Goal: Task Accomplishment & Management: Use online tool/utility

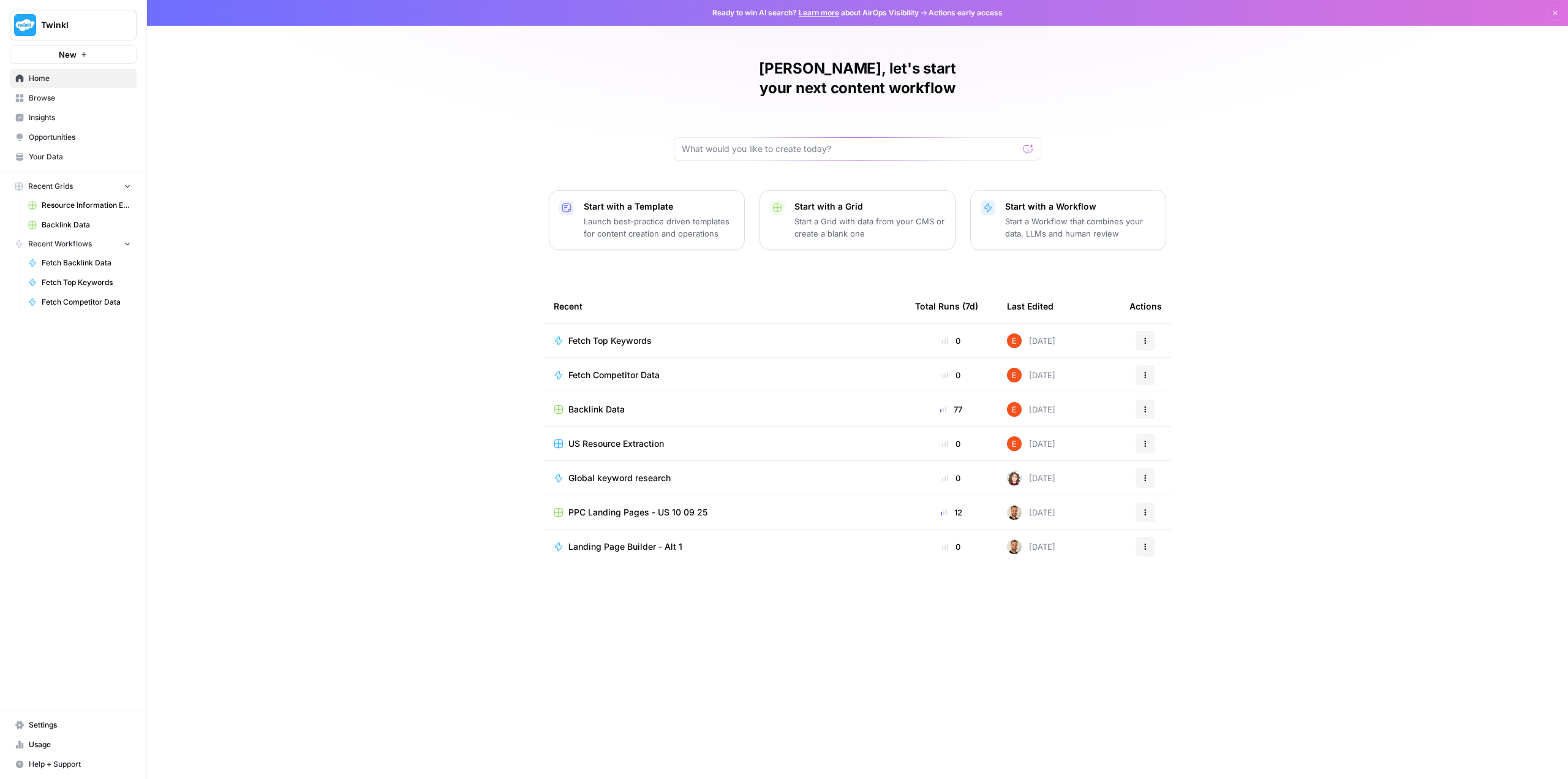
click at [861, 200] on div "Start with a Grid Start a Grid with data from your CMS or create a blank one" at bounding box center [869, 220] width 151 height 39
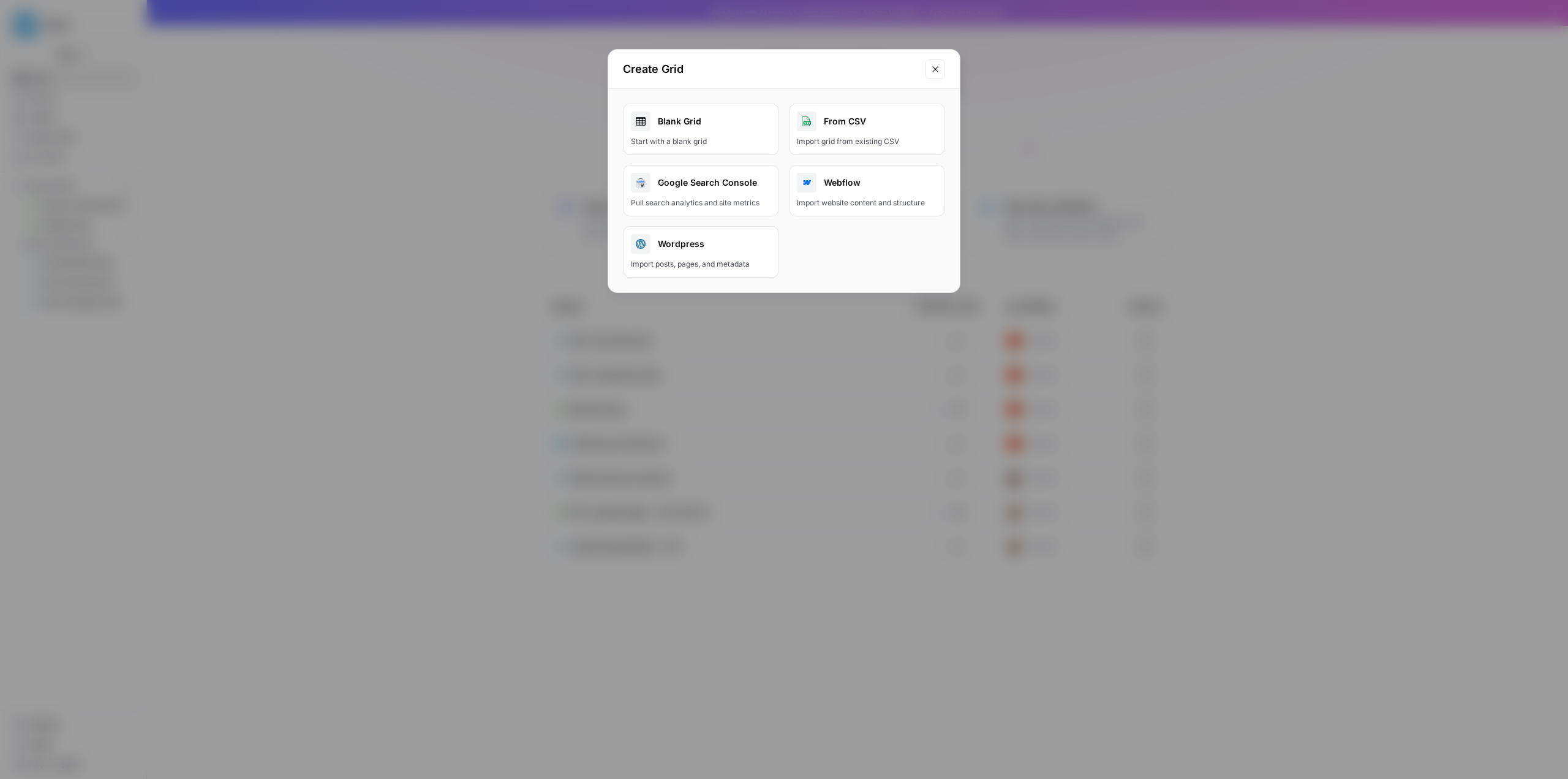
click at [729, 138] on div "Start with a blank grid" at bounding box center [701, 142] width 140 height 11
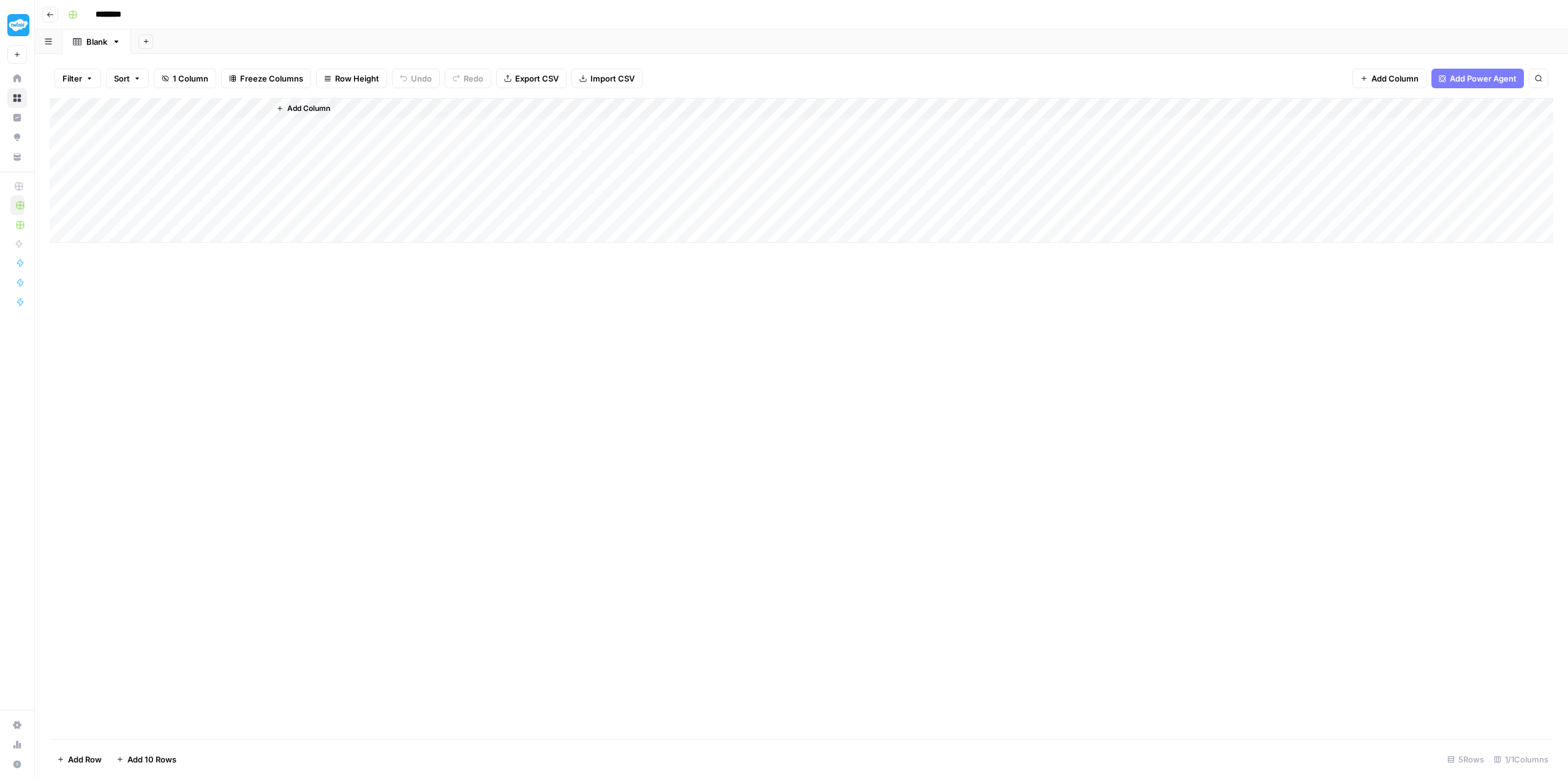
click at [143, 128] on div "Add Column" at bounding box center [801, 170] width 1504 height 145
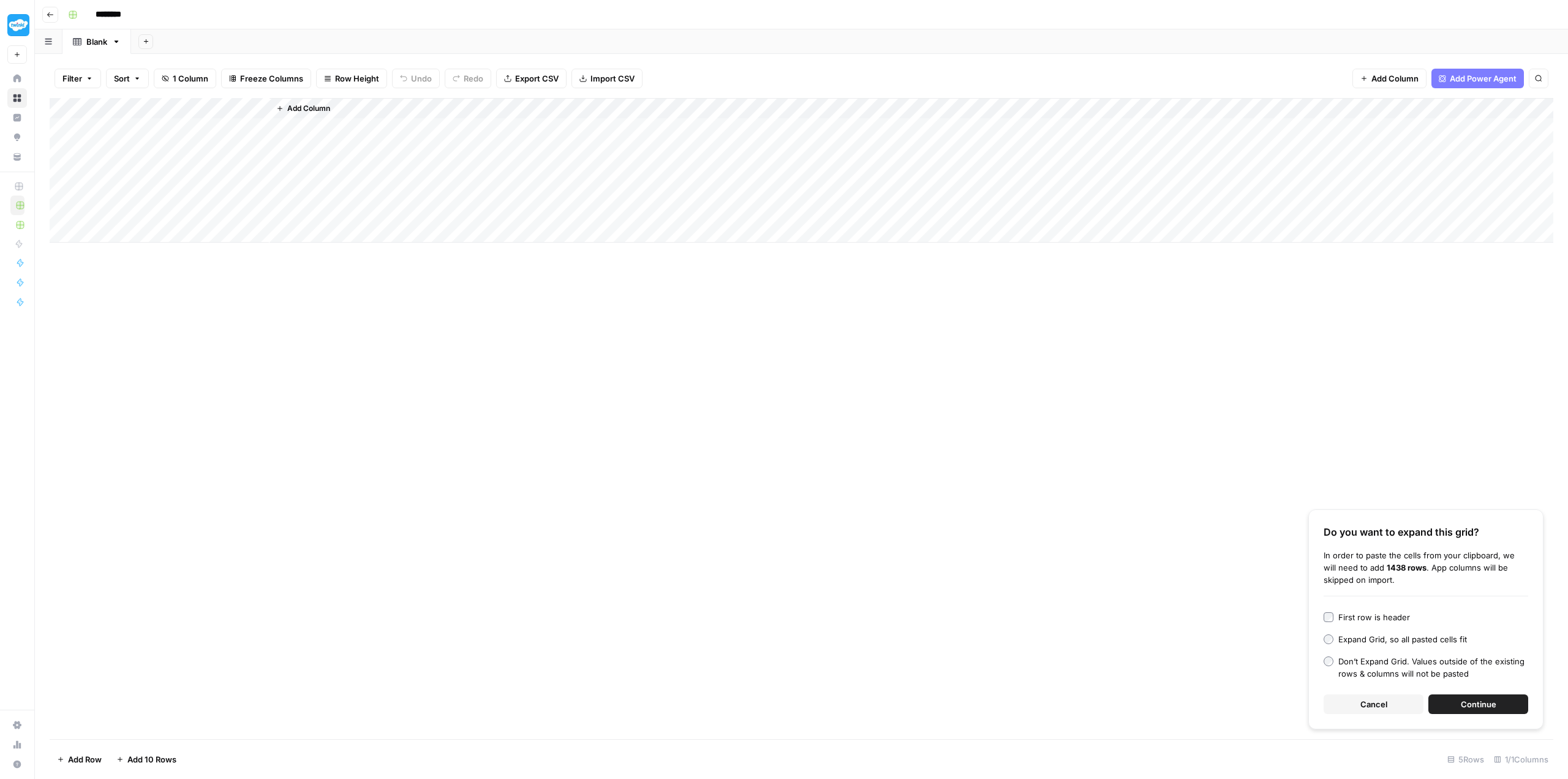
click at [1484, 699] on span "Continue" at bounding box center [1479, 704] width 36 height 12
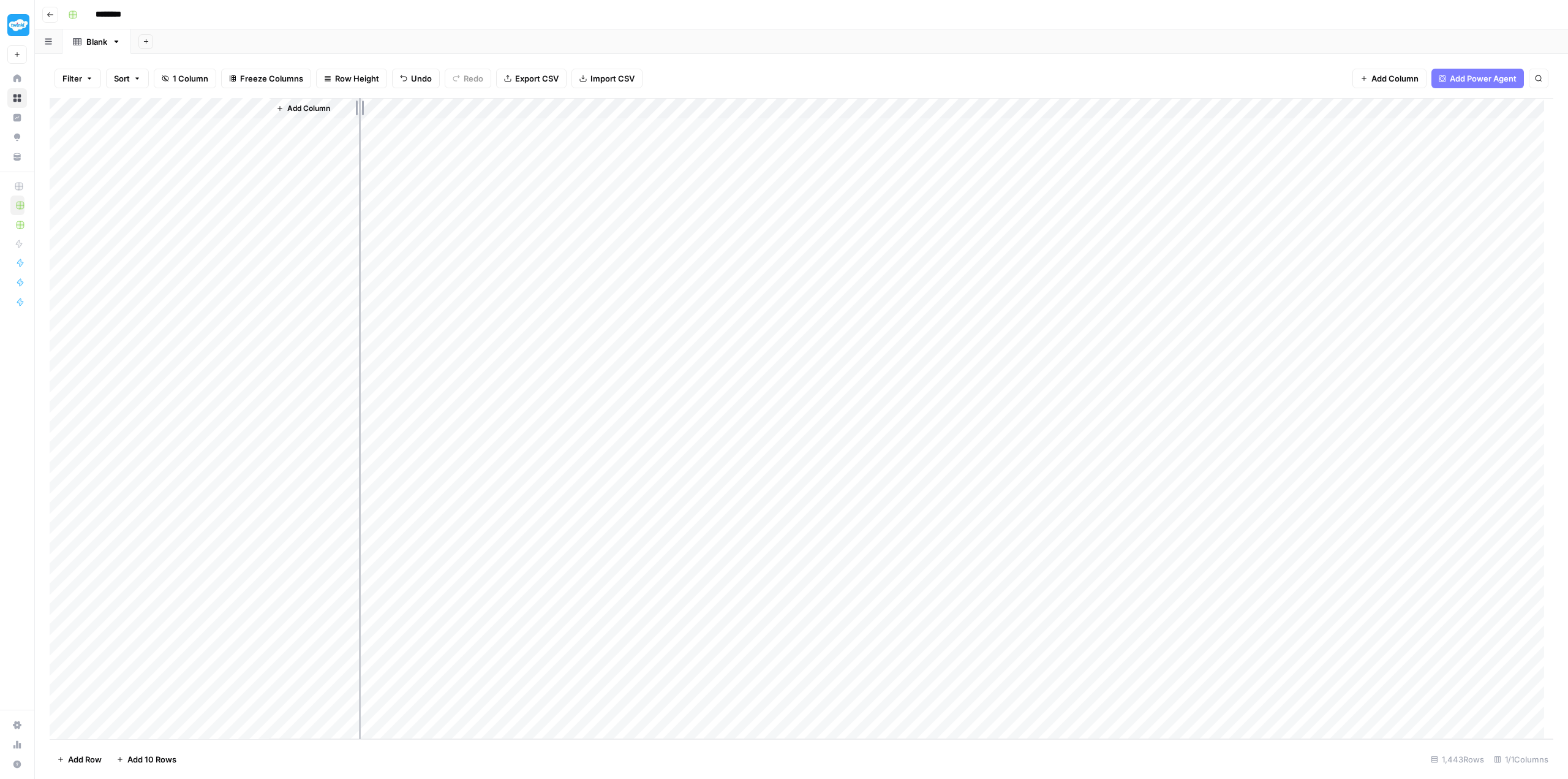
drag, startPoint x: 268, startPoint y: 107, endPoint x: 517, endPoint y: 106, distance: 249.0
click at [520, 106] on div "Add Column" at bounding box center [801, 419] width 1504 height 641
click at [537, 104] on button "Add Column" at bounding box center [554, 108] width 63 height 16
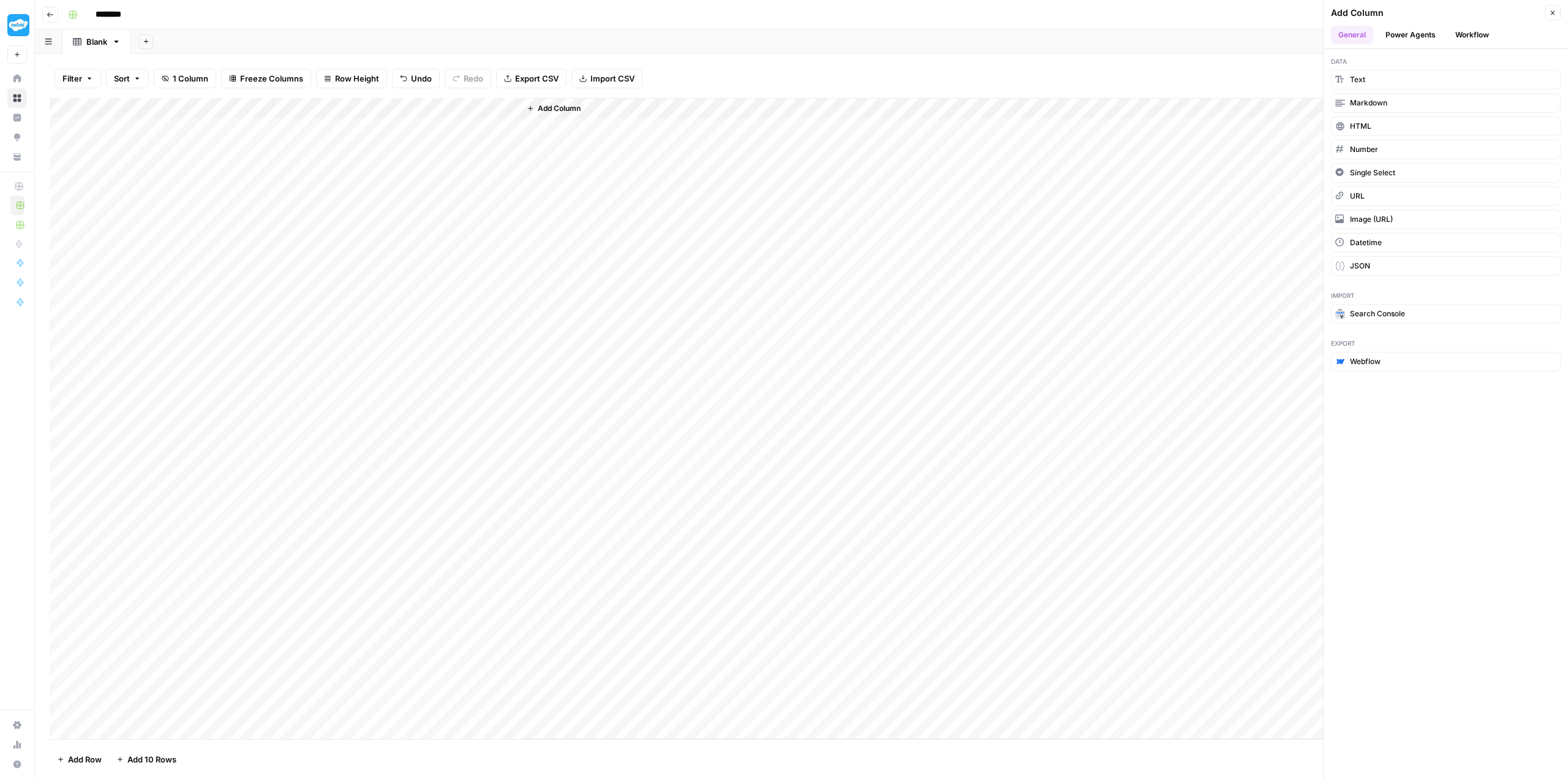
click at [1471, 28] on button "Workflow" at bounding box center [1472, 35] width 49 height 19
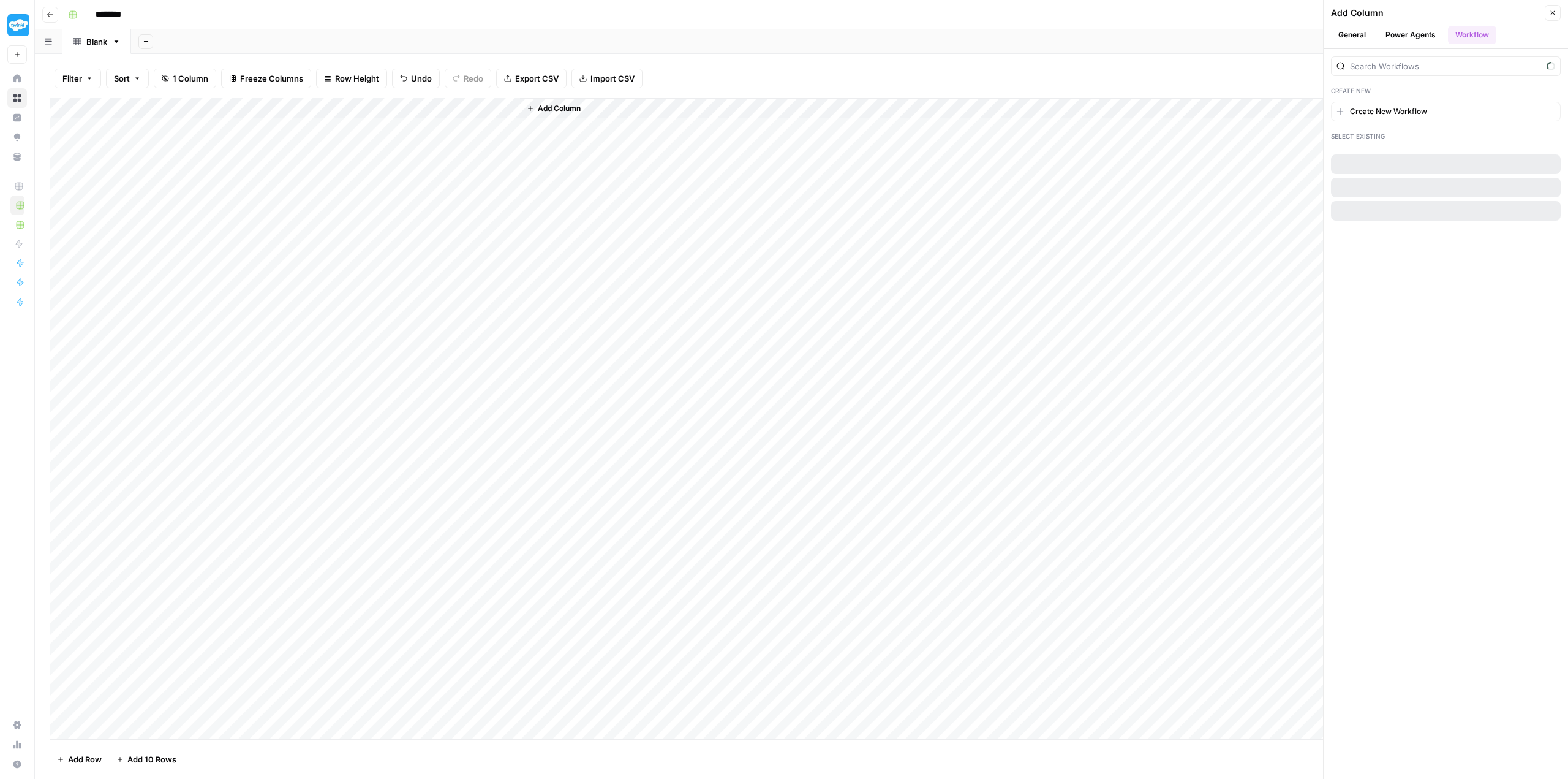
click at [1467, 36] on button "Workflow" at bounding box center [1472, 35] width 49 height 19
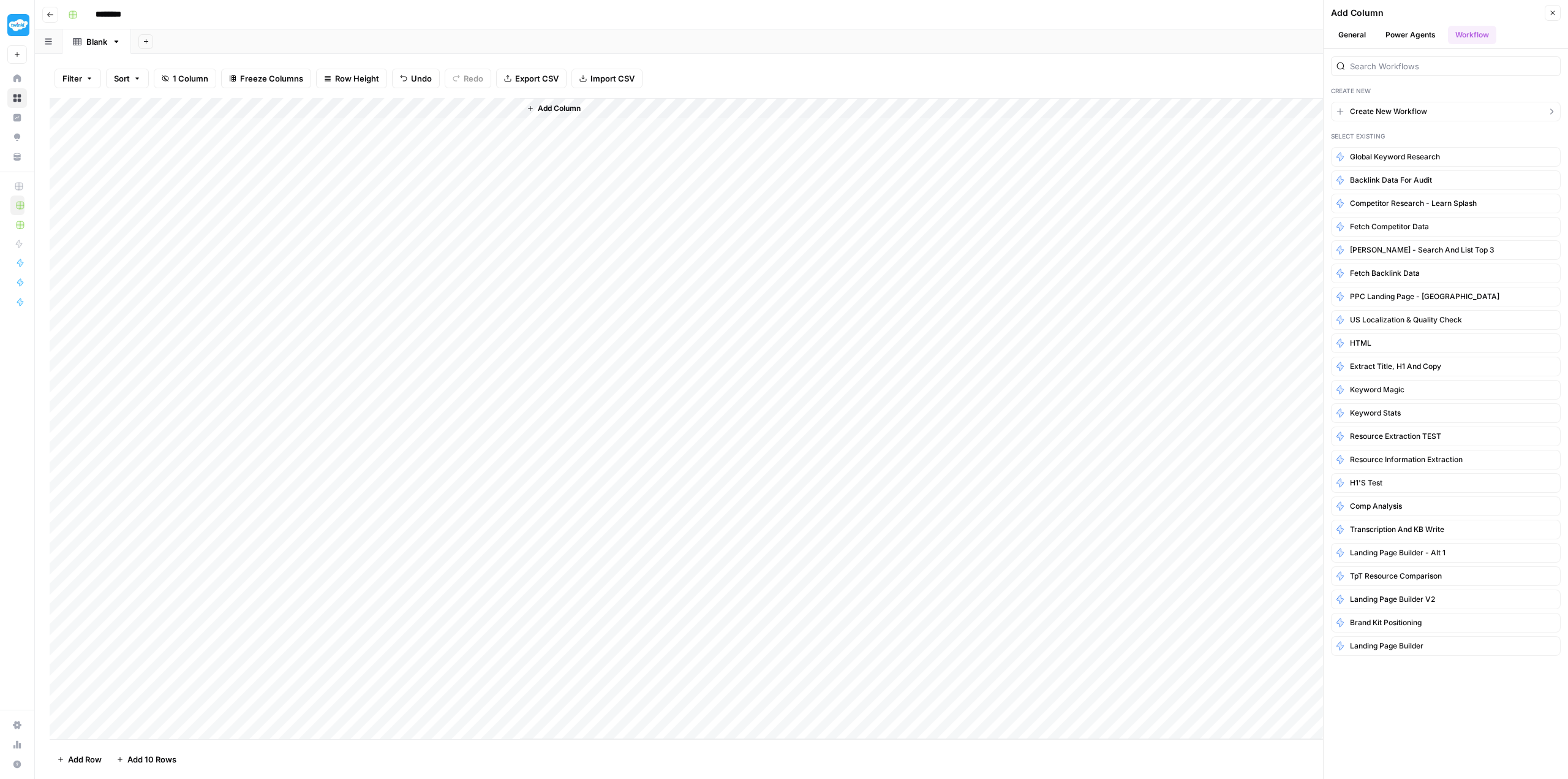
click at [1380, 111] on span "Create New Workflow" at bounding box center [1389, 111] width 77 height 11
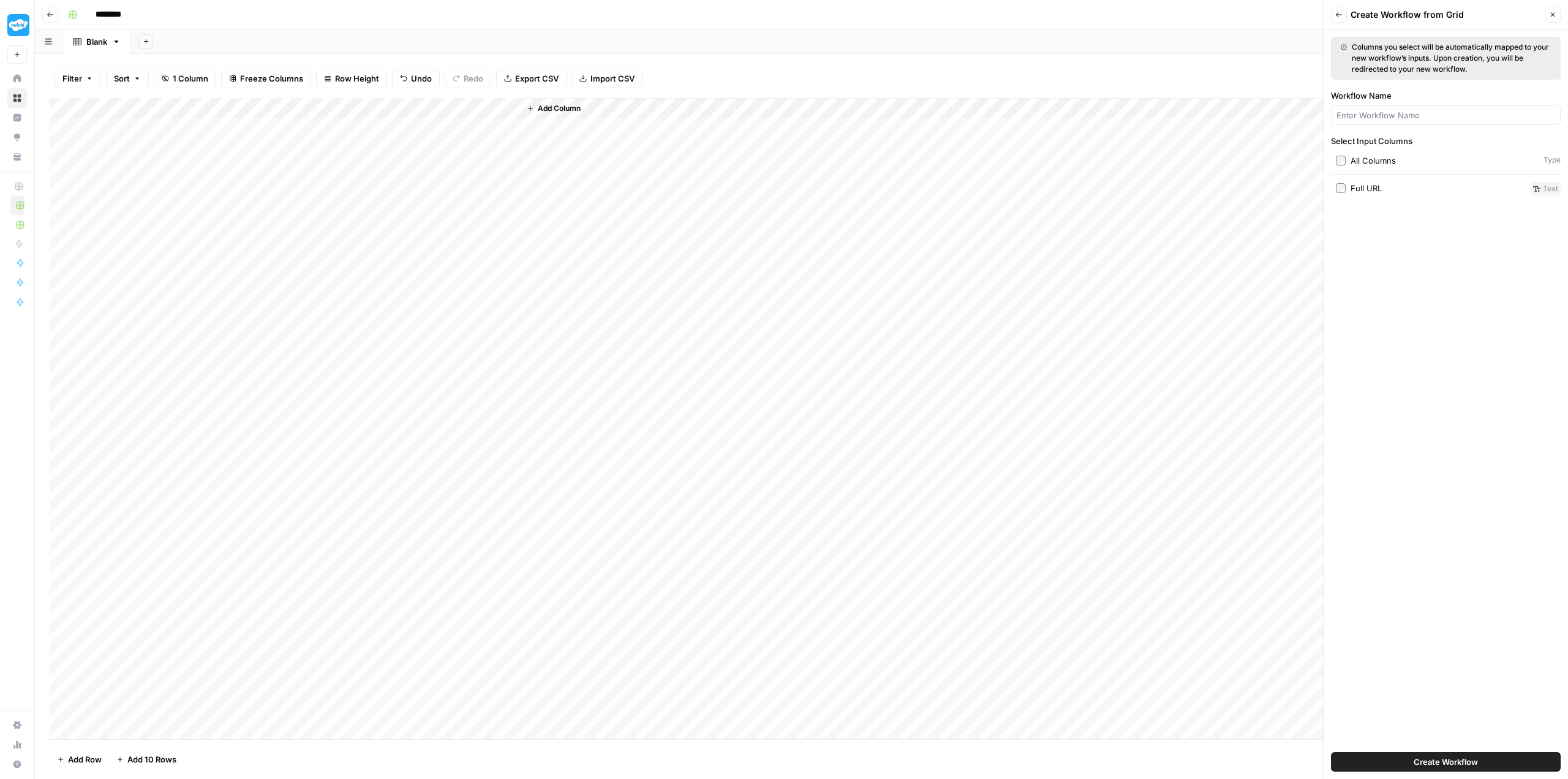
click at [1346, 193] on label "Full URL" at bounding box center [1431, 188] width 190 height 13
click at [1471, 763] on span "Create Workflow" at bounding box center [1446, 762] width 64 height 12
click at [1362, 119] on input "Workflow Name" at bounding box center [1446, 115] width 219 height 12
type input "Backlink Data API Call"
click at [1484, 756] on button "Create Workflow" at bounding box center [1446, 761] width 230 height 19
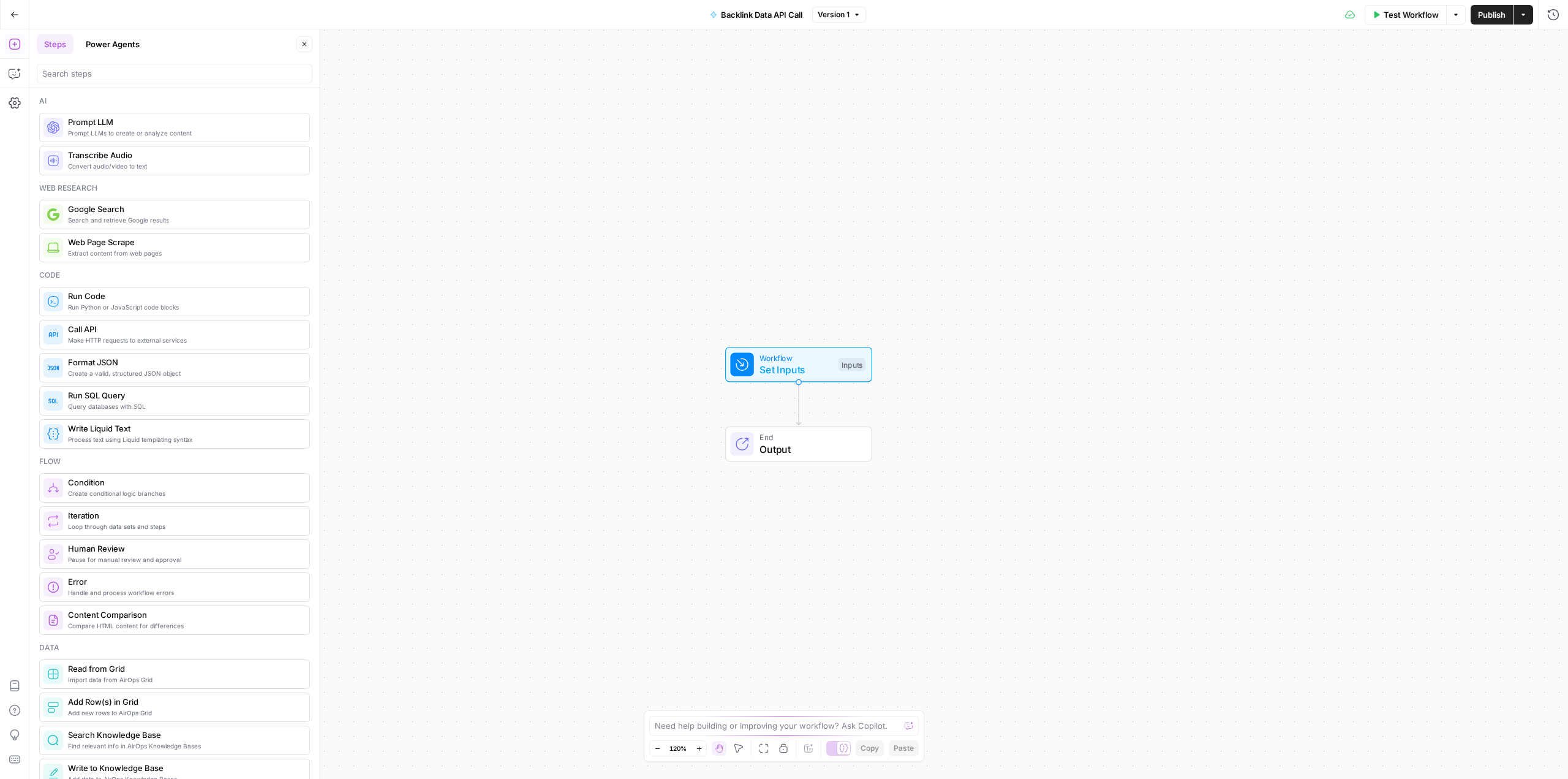
click at [788, 367] on span "Set Inputs" at bounding box center [796, 369] width 73 height 15
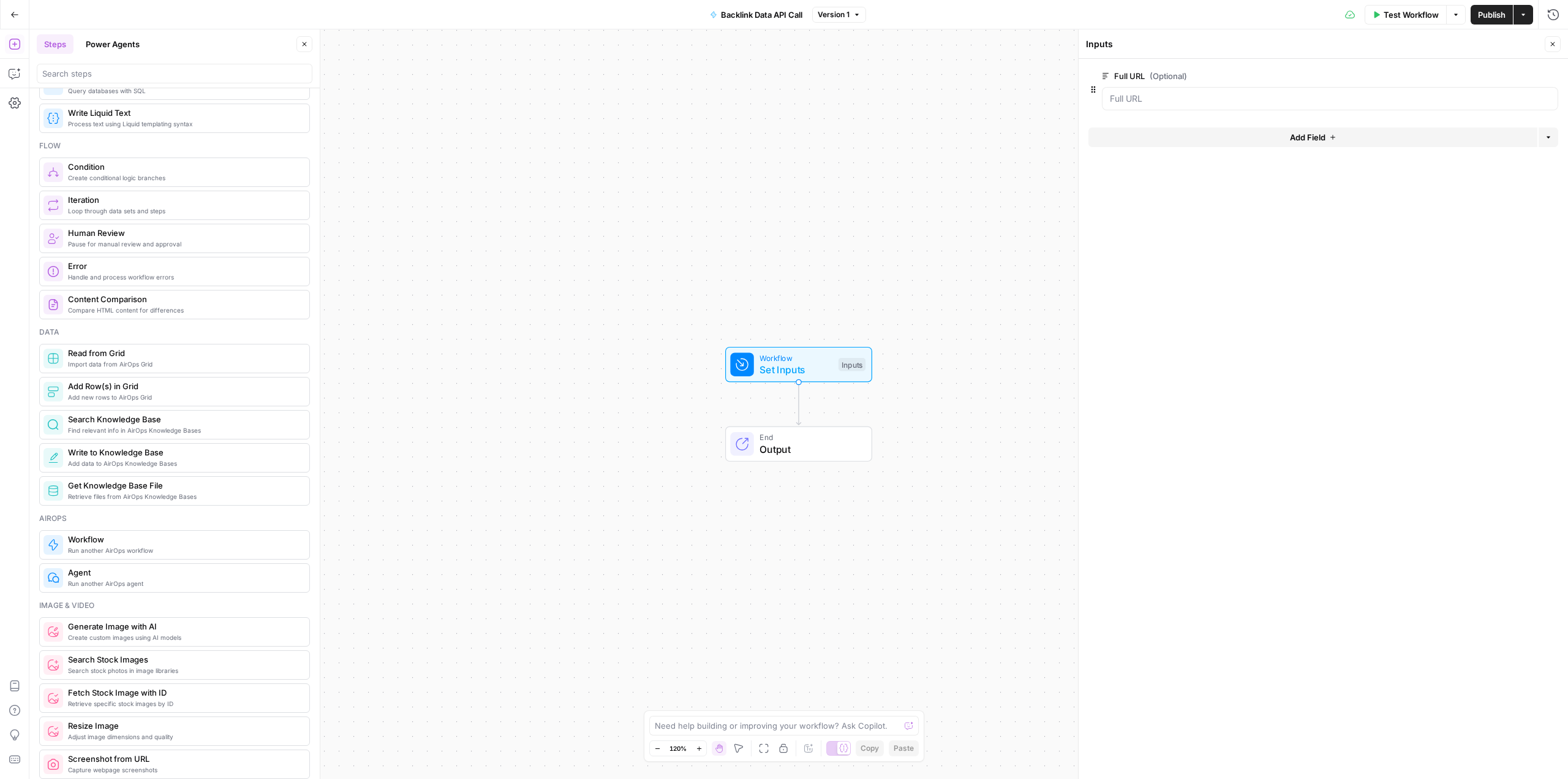
scroll to position [122, 0]
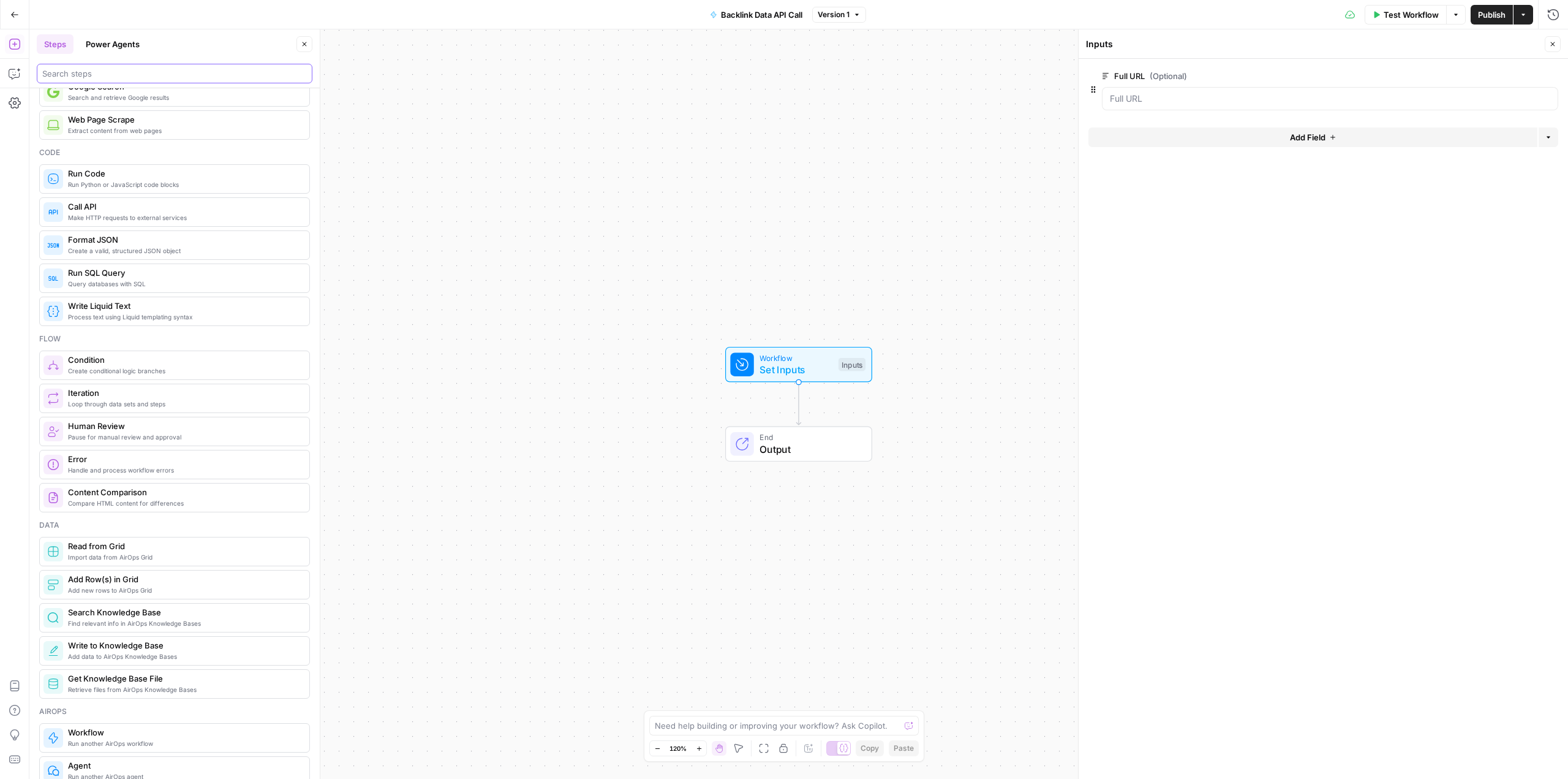
click at [130, 75] on input "search" at bounding box center [175, 73] width 265 height 12
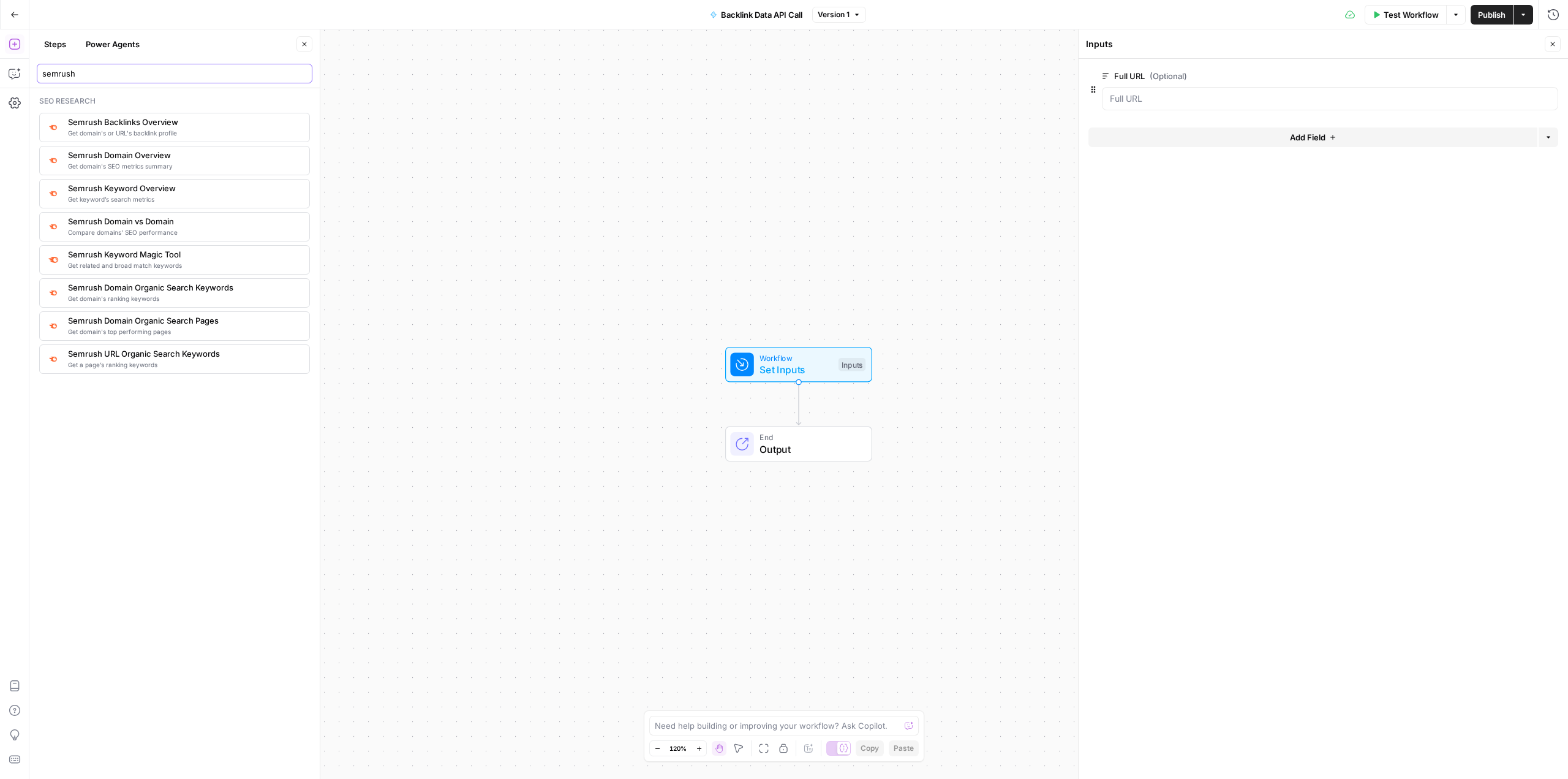
type input "semrush"
type textarea "Semrush Backlinks Overview"
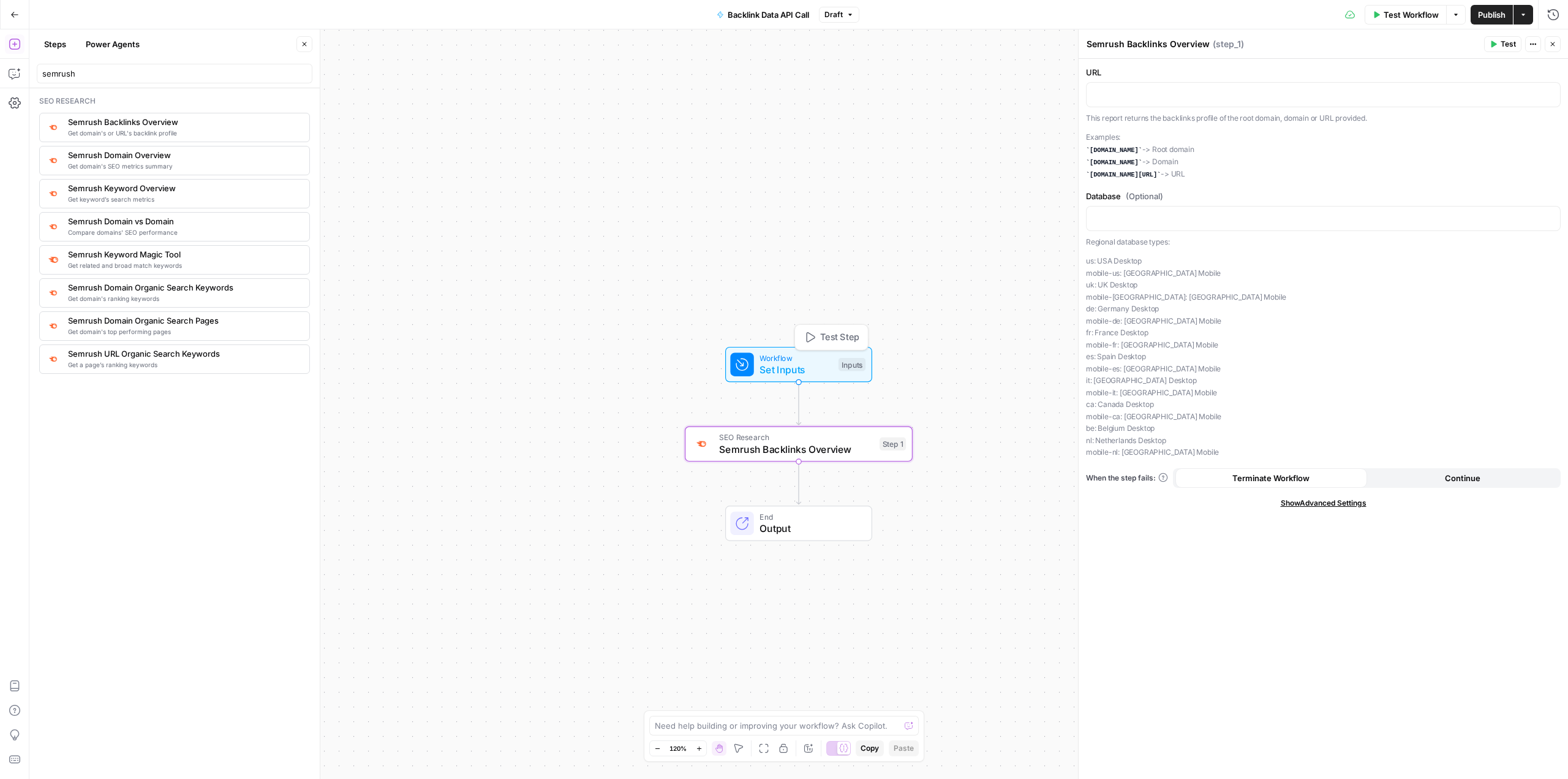
click at [821, 331] on span "Test Step" at bounding box center [839, 337] width 39 height 13
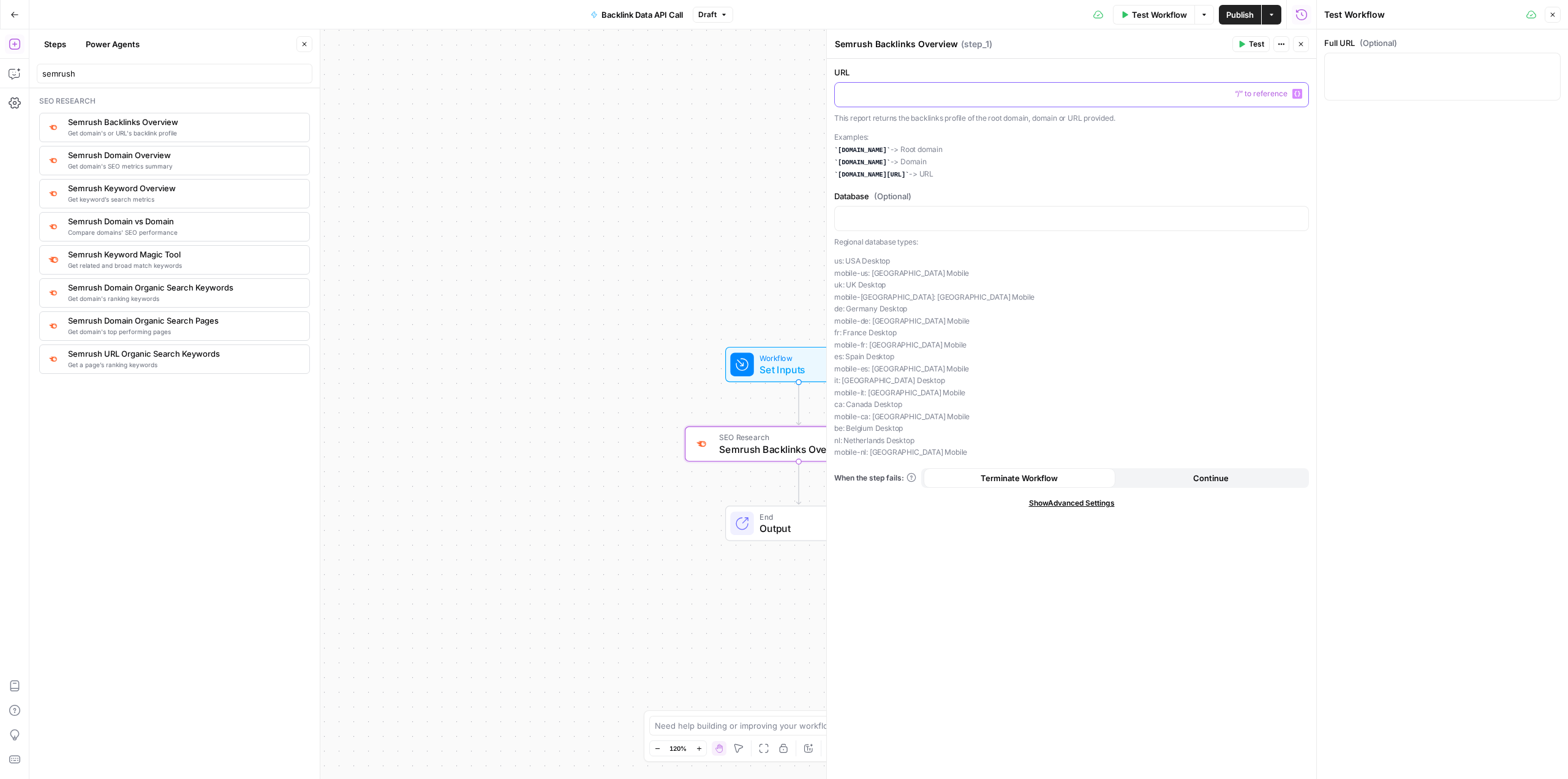
click at [947, 95] on p at bounding box center [1071, 94] width 459 height 12
click at [1295, 93] on icon "button" at bounding box center [1297, 94] width 6 height 6
click at [451, 147] on button "Select variable Full URL" at bounding box center [479, 140] width 153 height 19
click at [1156, 15] on span "Test Workflow" at bounding box center [1160, 15] width 55 height 12
click at [1360, 67] on textarea "Full URL (Optional)" at bounding box center [1443, 64] width 220 height 12
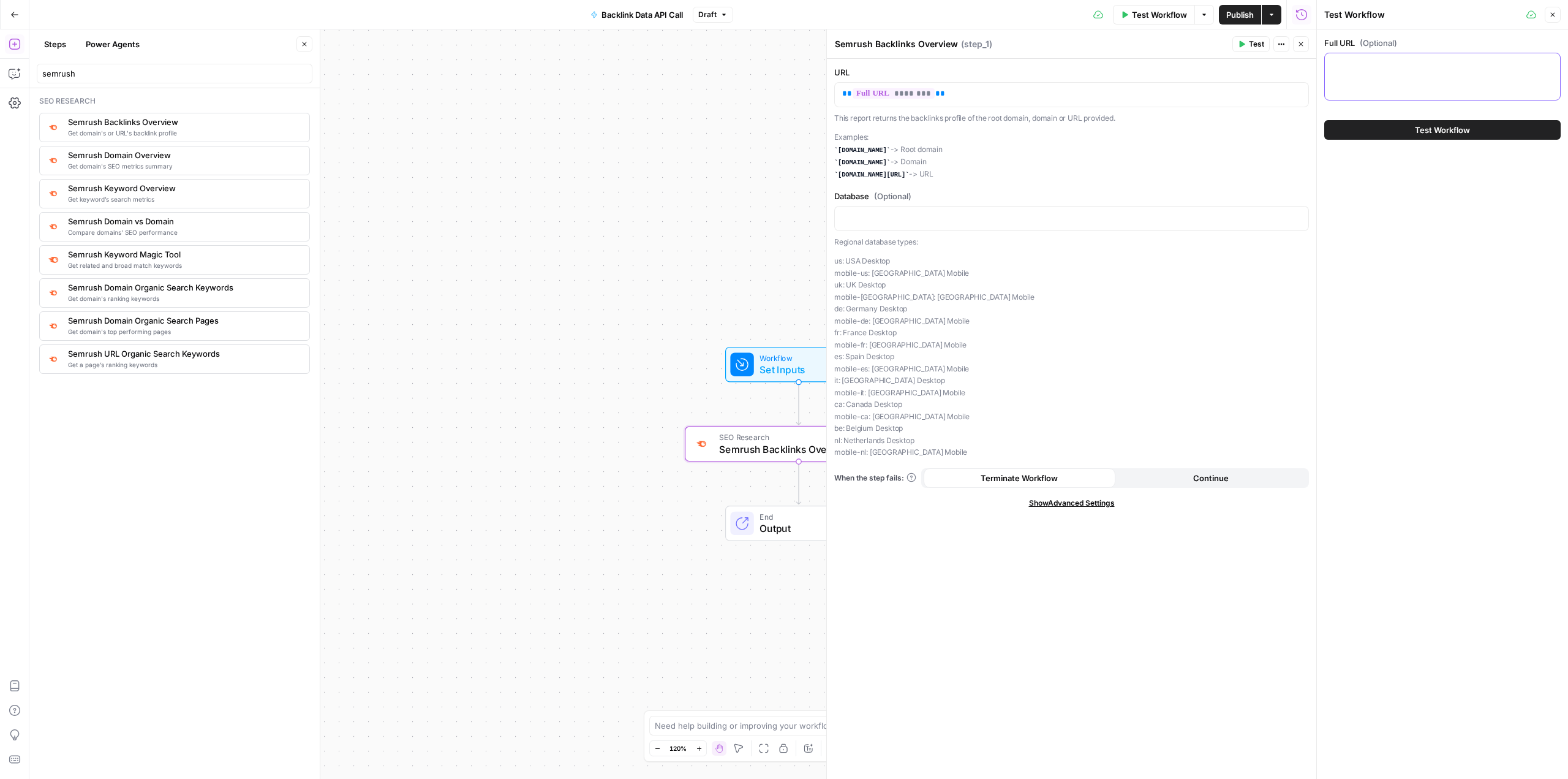
paste textarea "[URL][DOMAIN_NAME]"
type textarea "[URL][DOMAIN_NAME]"
click at [1419, 131] on span "Test Workflow" at bounding box center [1442, 130] width 55 height 12
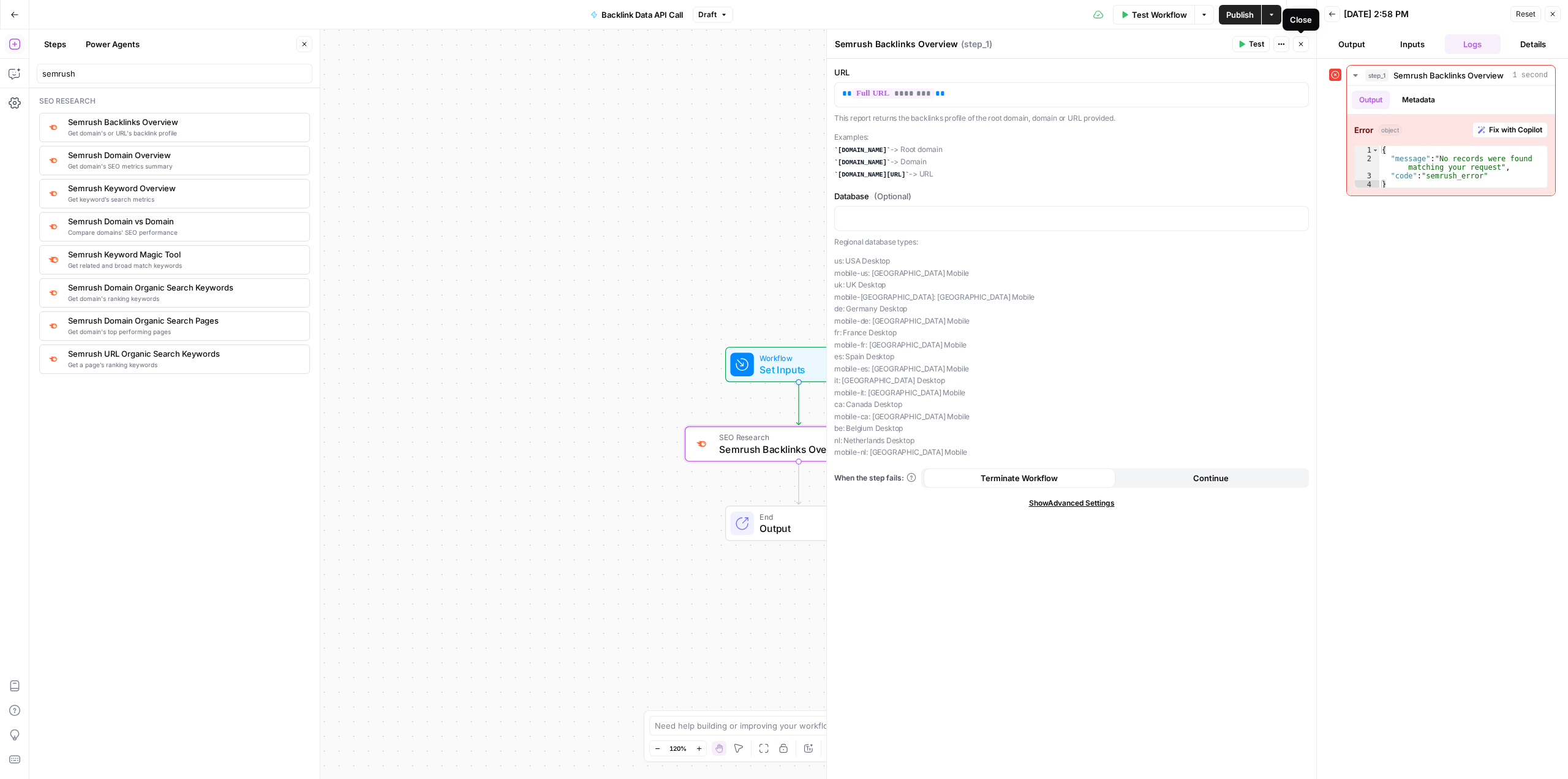
click at [1301, 43] on icon "button" at bounding box center [1301, 44] width 8 height 8
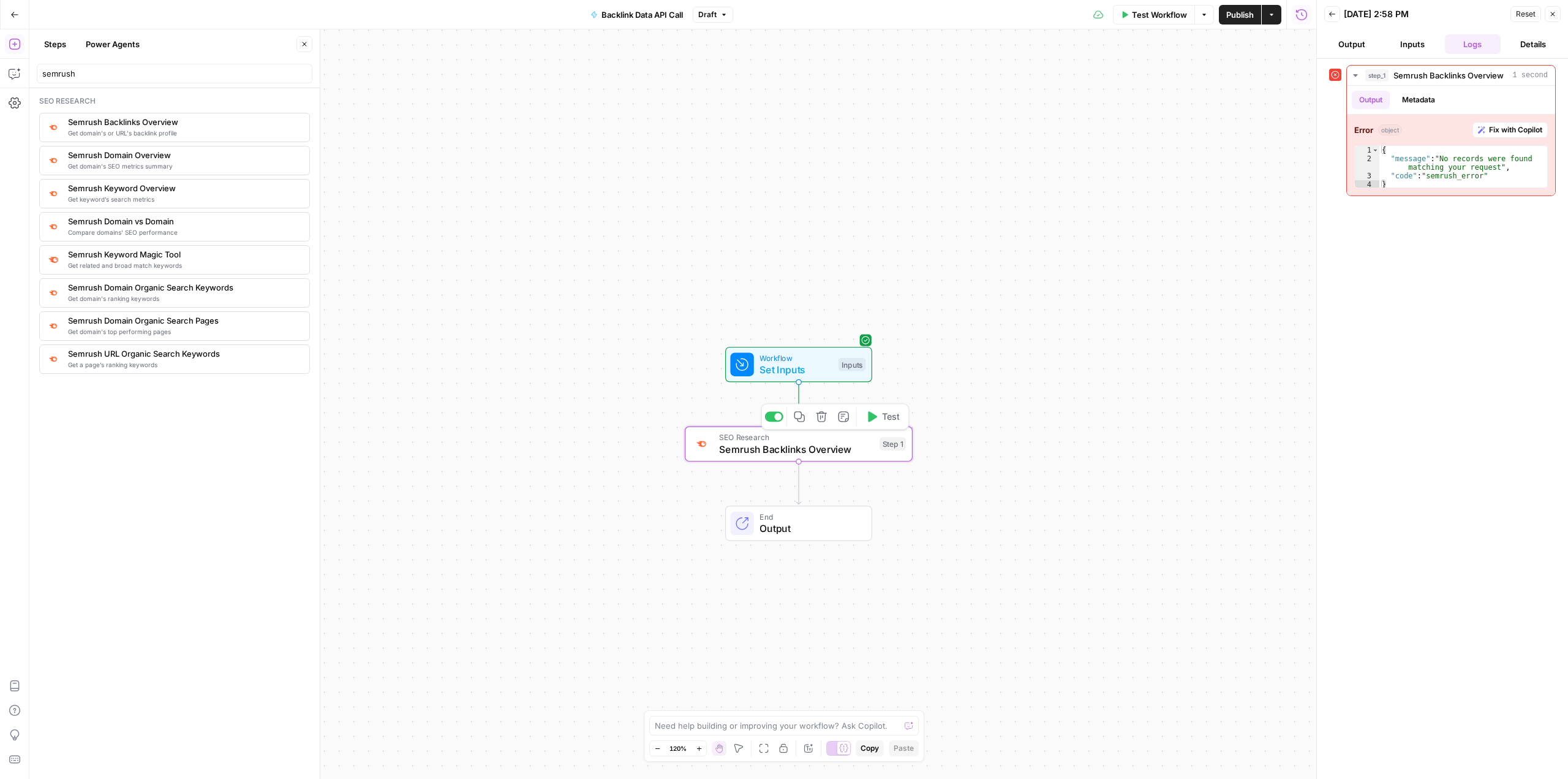
click at [839, 446] on span "Semrush Backlinks Overview" at bounding box center [797, 449] width 155 height 15
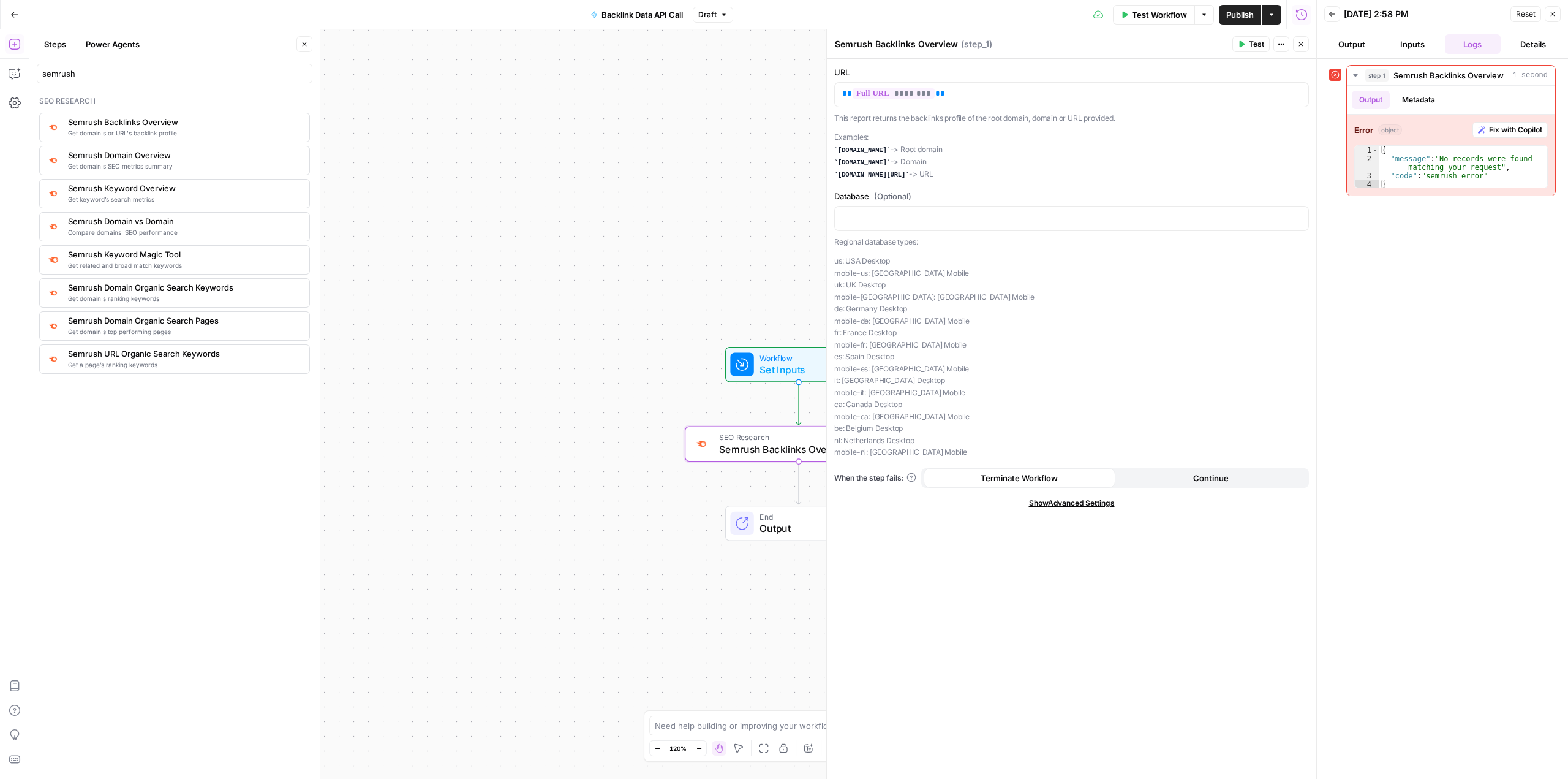
click at [1158, 479] on button "Continue" at bounding box center [1211, 477] width 192 height 19
click at [1105, 502] on span "Show Advanced Settings" at bounding box center [1072, 503] width 86 height 11
click at [1073, 549] on input "Select Version" at bounding box center [1064, 546] width 444 height 12
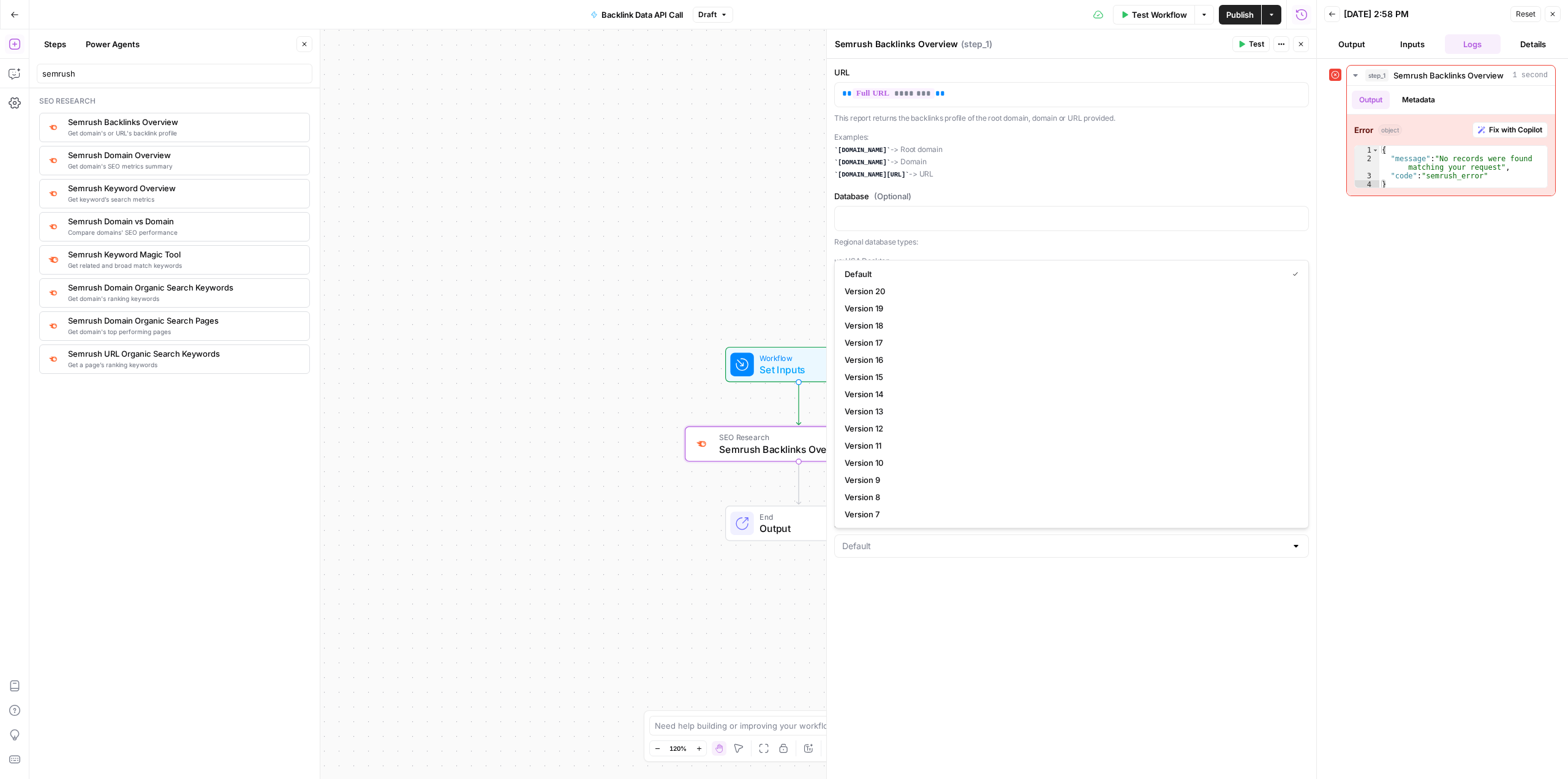
type input "Default"
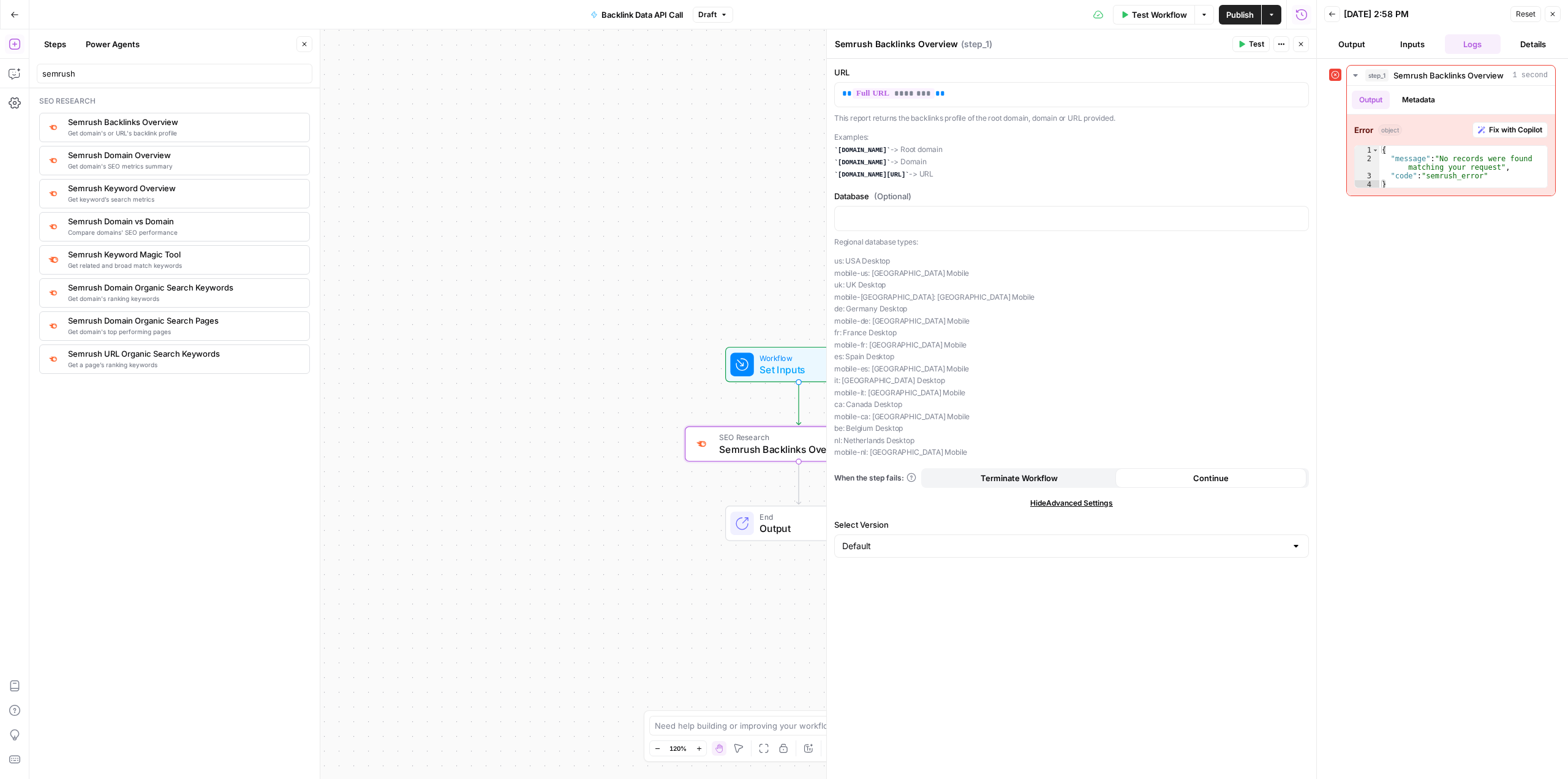
click at [1071, 607] on div "URL ** ******** ** This report returns the backlinks profile of the root domain…" at bounding box center [1071, 419] width 490 height 720
click at [1194, 481] on span "Continue" at bounding box center [1211, 478] width 36 height 12
click at [15, 72] on icon "button" at bounding box center [15, 72] width 0 height 0
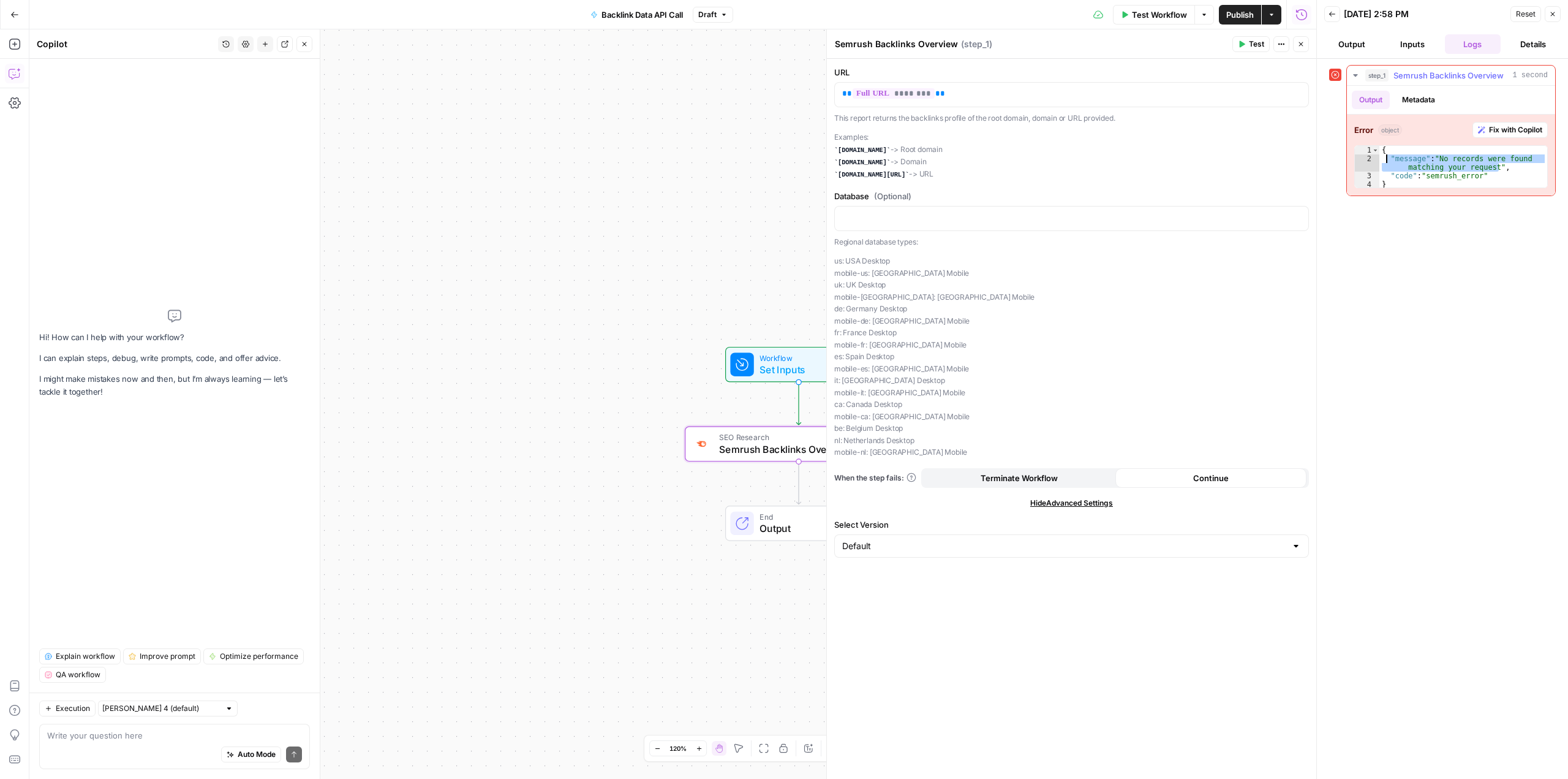
drag, startPoint x: 1498, startPoint y: 168, endPoint x: 1388, endPoint y: 155, distance: 110.8
click at [1388, 155] on div "{ "message" : "No records were found matching your request" , "code" : "semrush…" at bounding box center [1464, 176] width 168 height 60
drag, startPoint x: 1400, startPoint y: 181, endPoint x: 1368, endPoint y: 149, distance: 45.3
click at [1368, 149] on div "**********" at bounding box center [1451, 166] width 193 height 43
type textarea "**********"
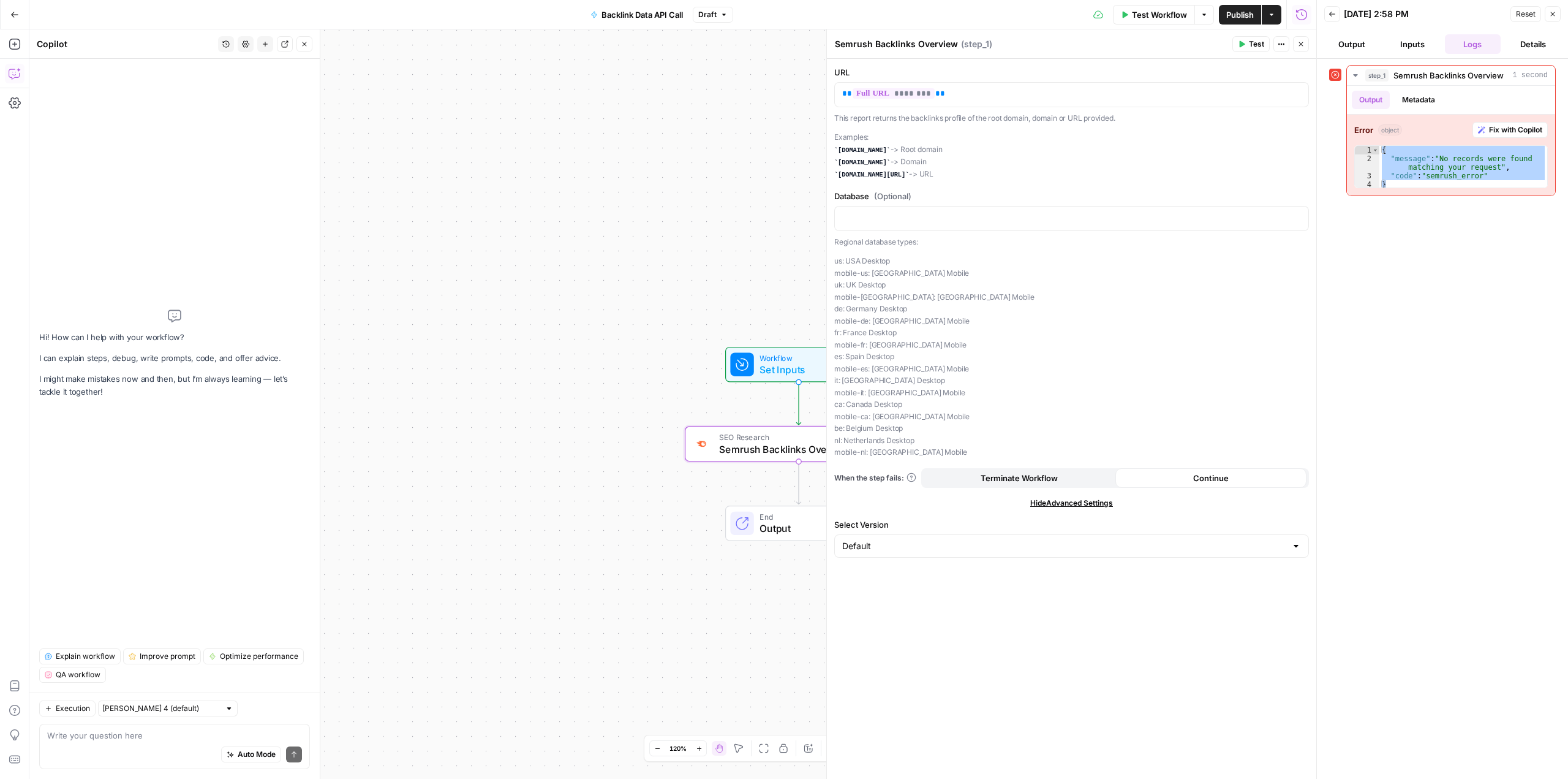
click at [163, 741] on div "Auto Mode Send" at bounding box center [174, 754] width 255 height 27
type textarea "If SEMRush returns this error I want to output 'No Data'"
click at [291, 754] on icon "submit" at bounding box center [294, 754] width 8 height 8
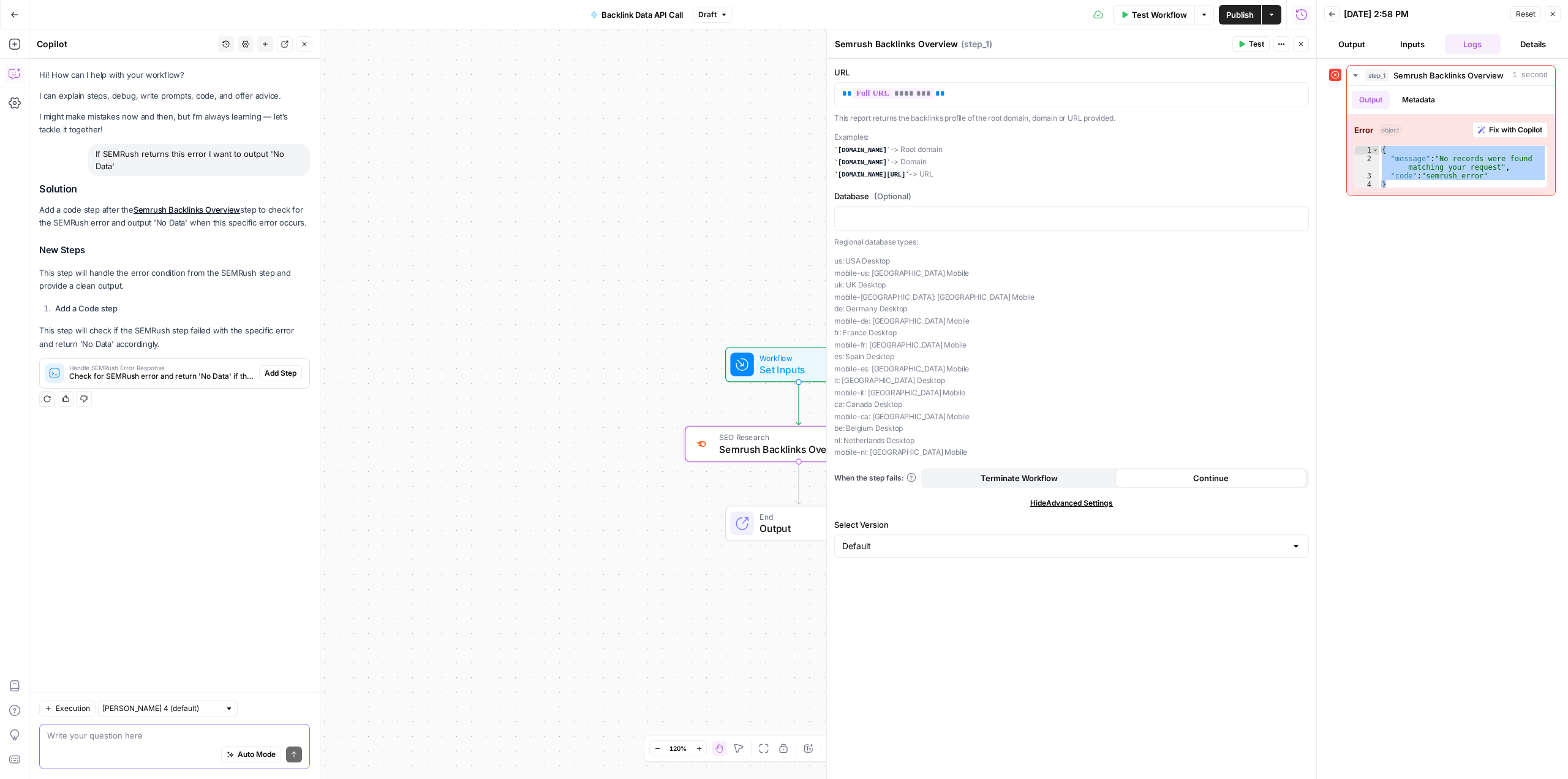
drag, startPoint x: 835, startPoint y: 238, endPoint x: 984, endPoint y: 449, distance: 258.3
click at [984, 449] on div "Regional database types: us: [GEOGRAPHIC_DATA] Desktop mobile-us: [GEOGRAPHIC_D…" at bounding box center [1072, 347] width 475 height 222
